Goal: Task Accomplishment & Management: Manage account settings

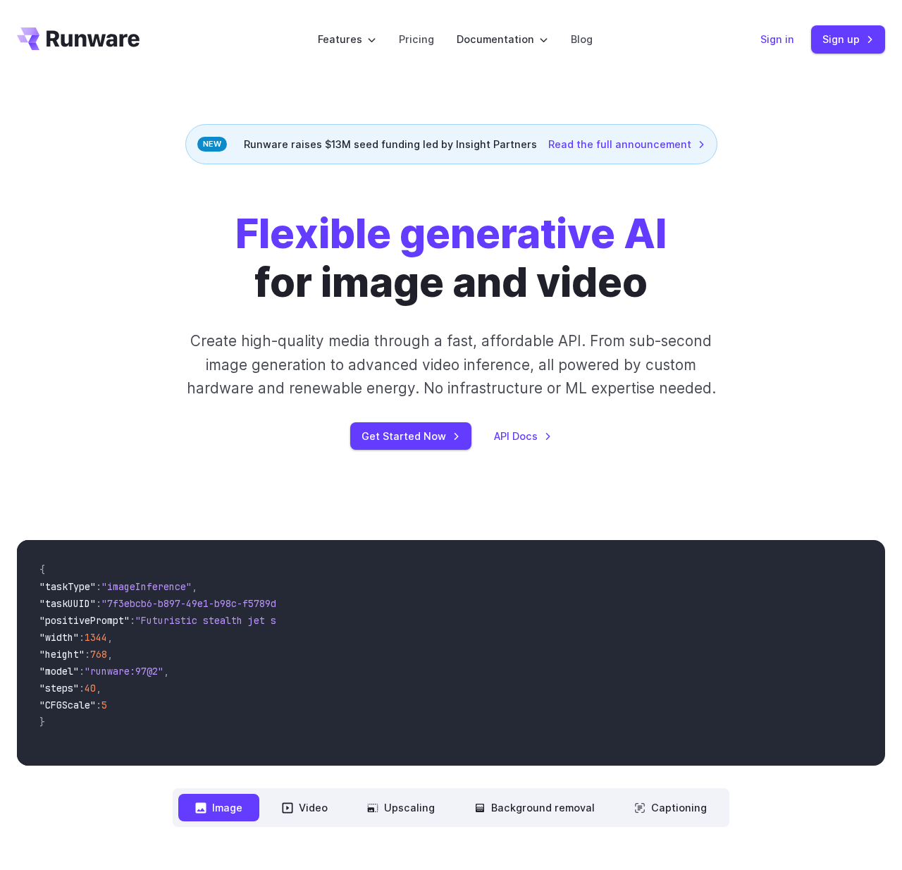
click at [770, 40] on link "Sign in" at bounding box center [777, 39] width 34 height 16
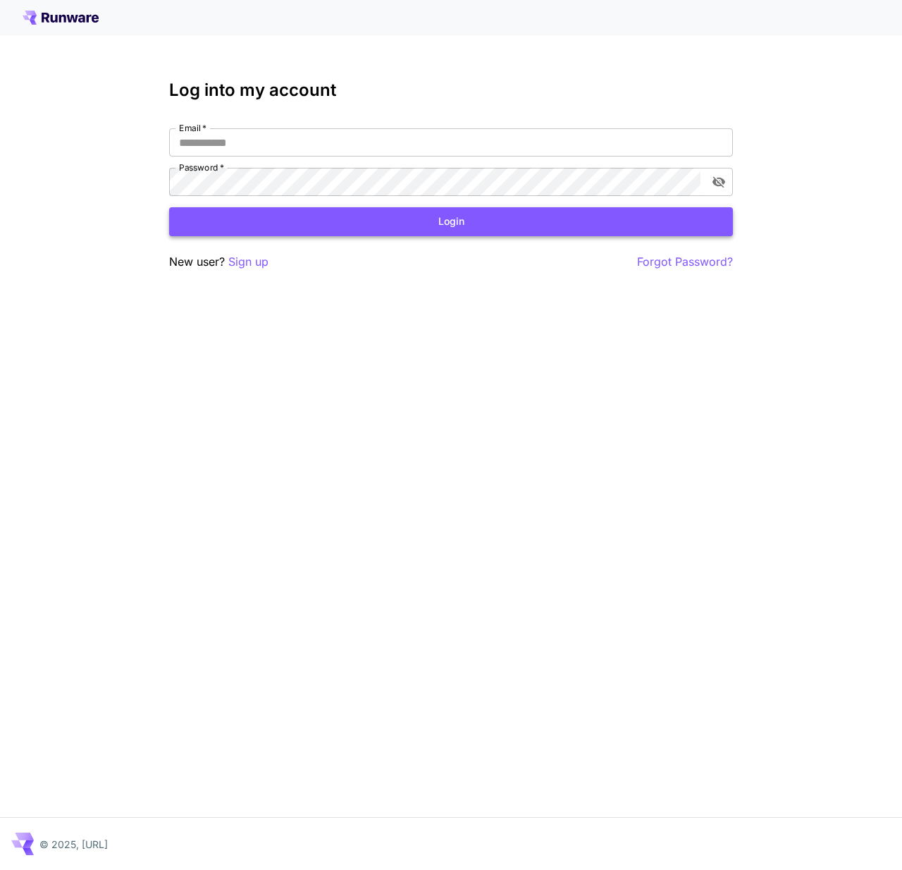
type input "**********"
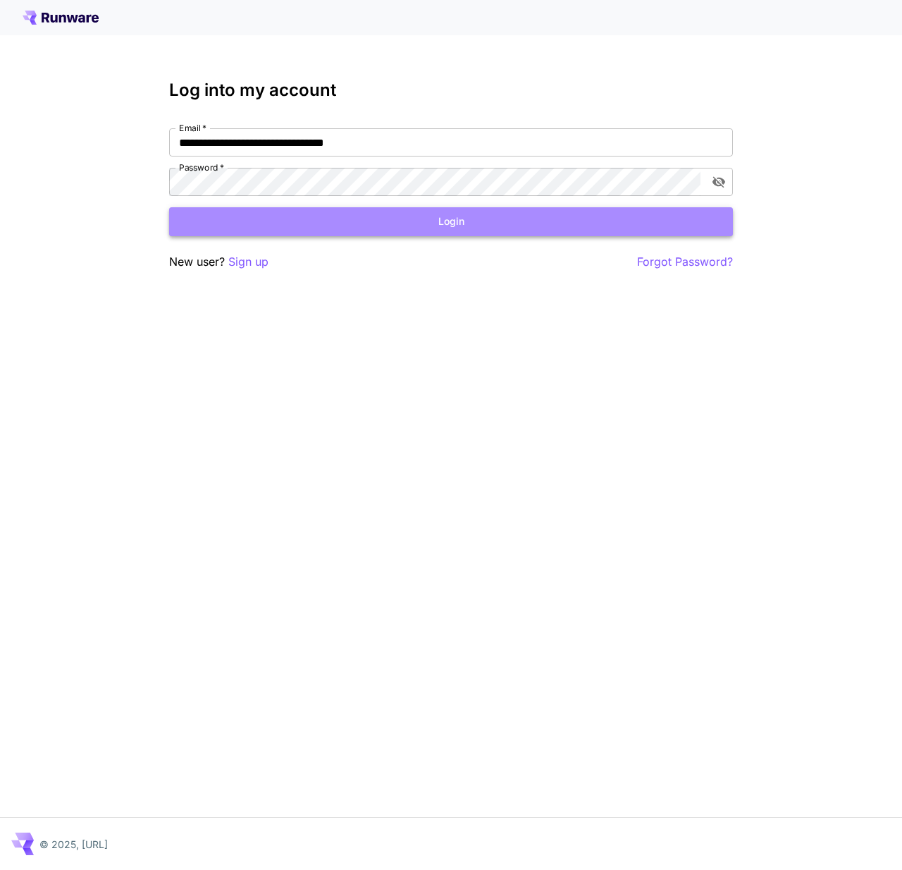
click at [340, 228] on button "Login" at bounding box center [451, 221] width 564 height 29
